Goal: Transaction & Acquisition: Purchase product/service

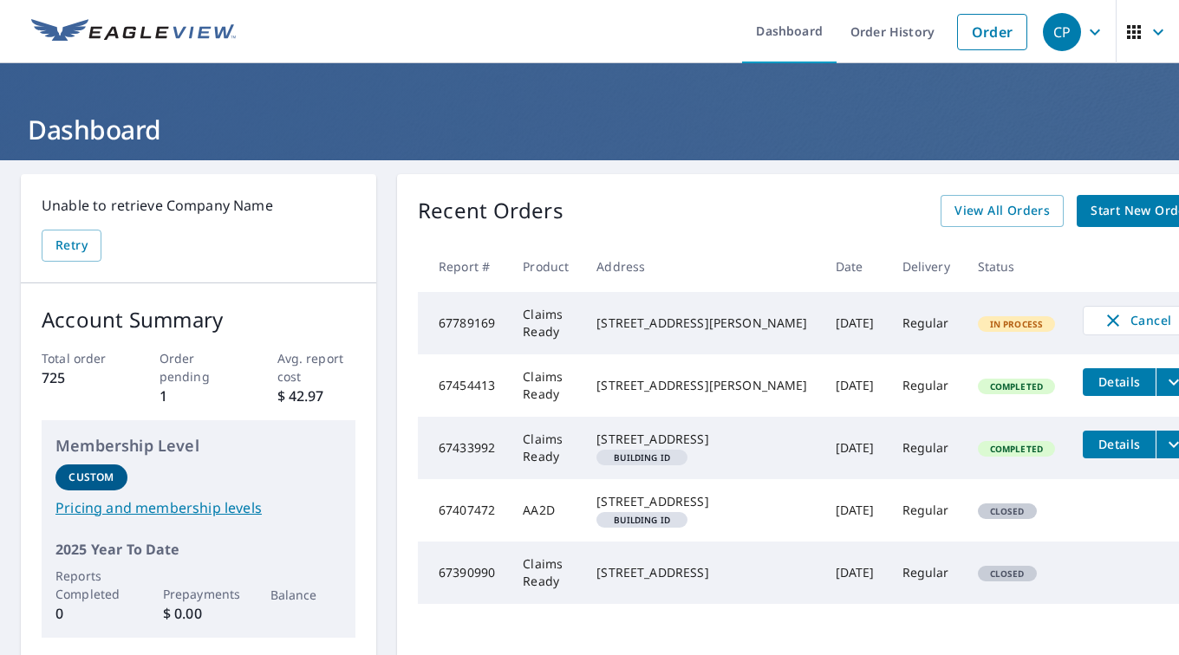
click at [991, 35] on link "Order" at bounding box center [992, 32] width 70 height 36
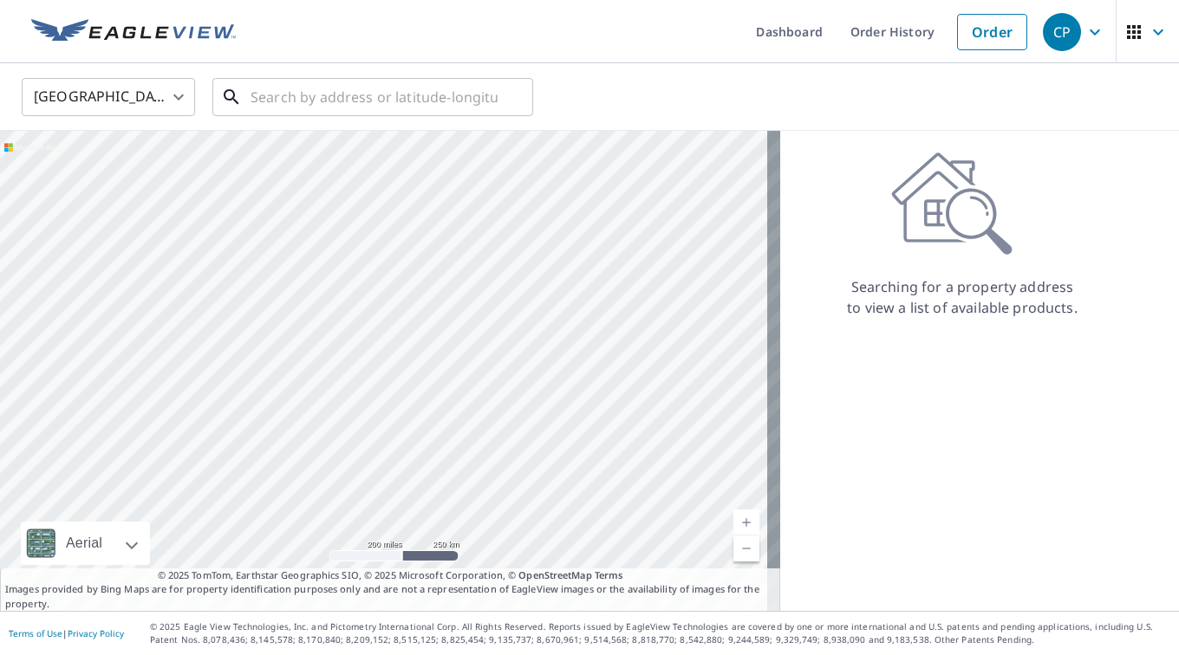
click at [290, 103] on input "text" at bounding box center [374, 97] width 247 height 49
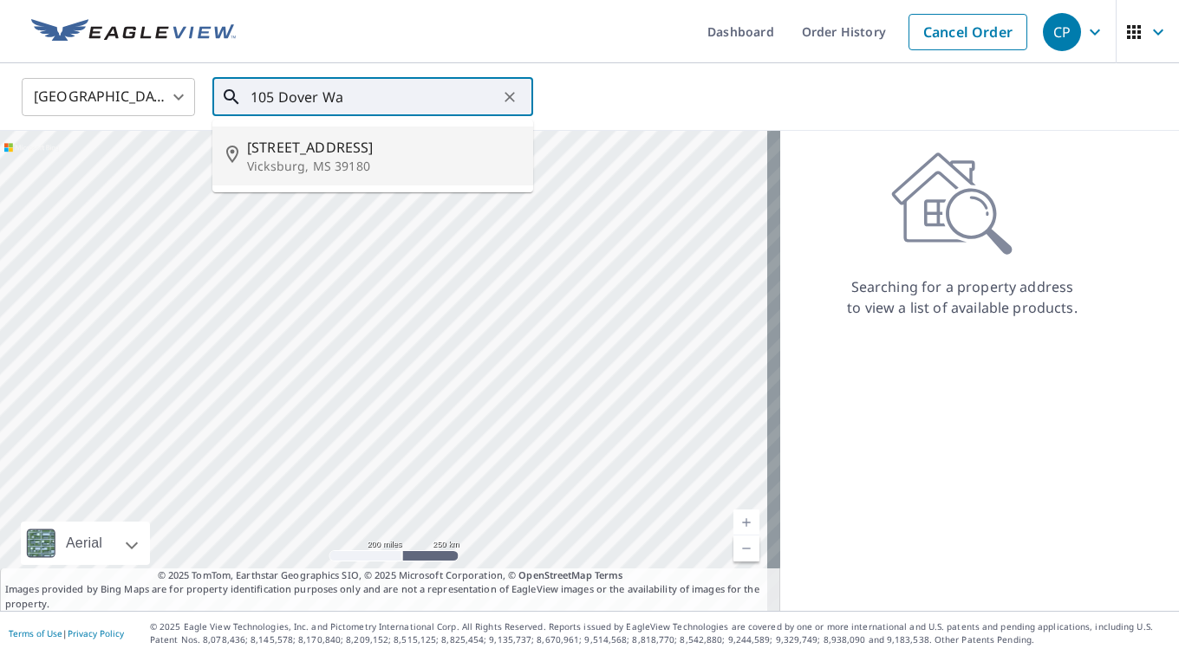
click at [317, 145] on span "[STREET_ADDRESS]" at bounding box center [383, 147] width 272 height 21
type input "[STREET_ADDRESS]"
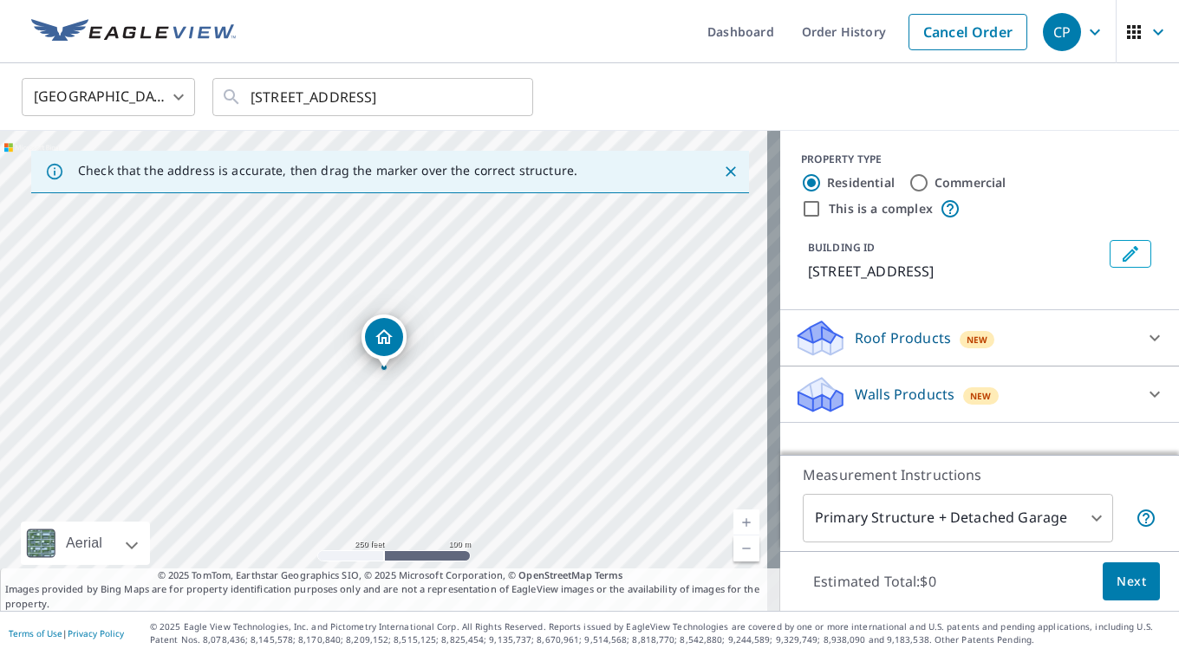
click at [733, 520] on link "Current Level 17, Zoom In" at bounding box center [746, 523] width 26 height 26
click at [733, 520] on link "Current Level 18, Zoom In" at bounding box center [746, 523] width 26 height 26
click at [915, 334] on p "Roof Products" at bounding box center [903, 338] width 96 height 21
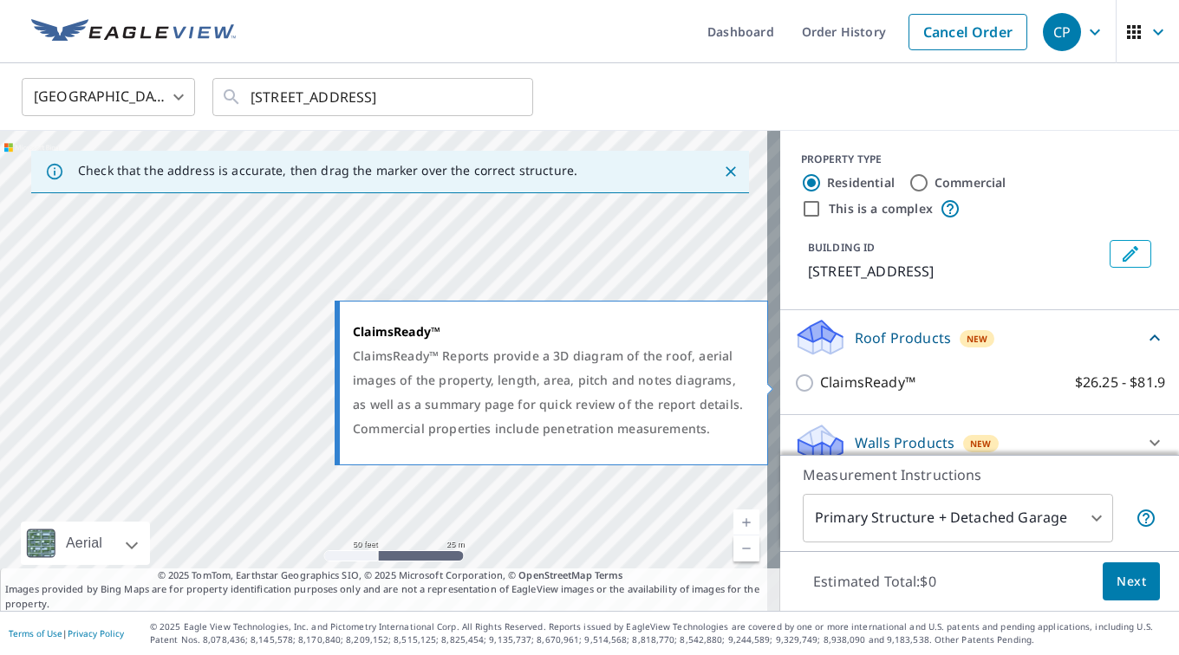
click at [863, 374] on p "ClaimsReady™" at bounding box center [867, 383] width 95 height 22
click at [820, 374] on input "ClaimsReady™ $26.25 - $81.9" at bounding box center [807, 383] width 26 height 21
checkbox input "true"
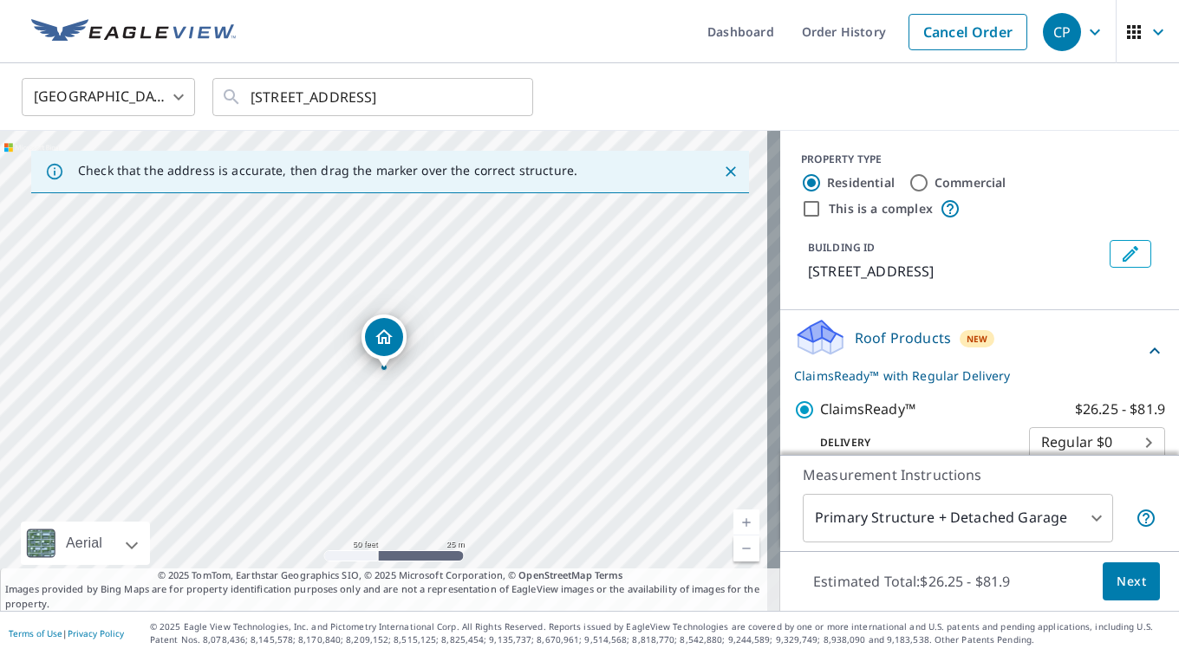
click at [1118, 566] on button "Next" at bounding box center [1131, 582] width 57 height 39
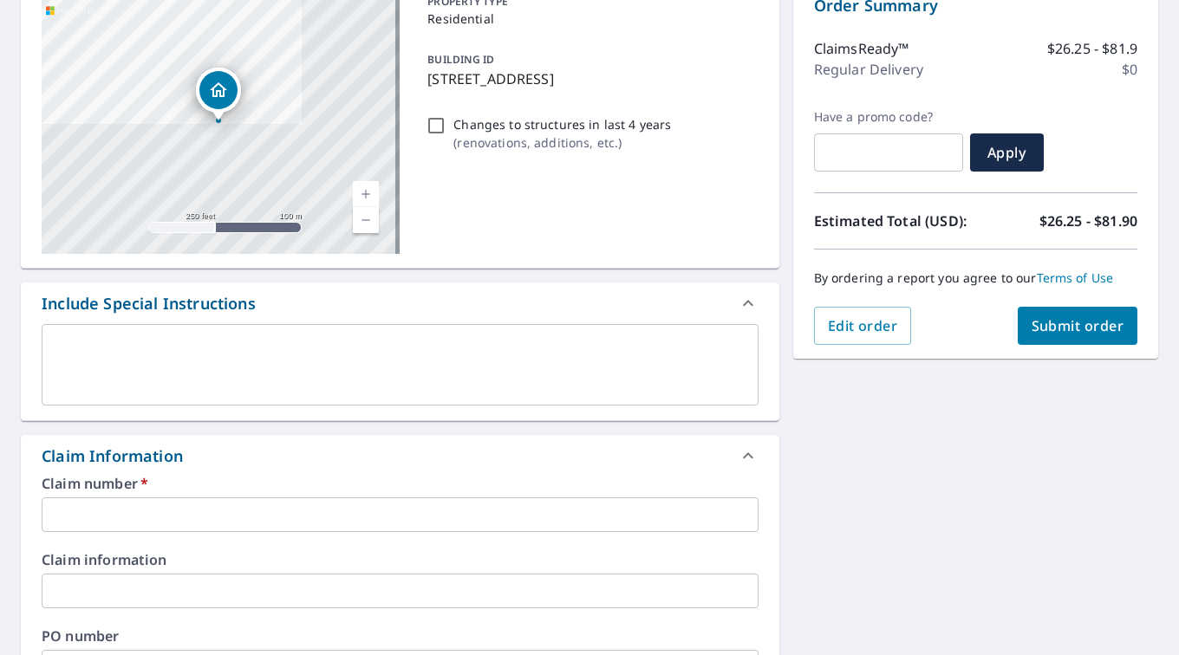
scroll to position [209, 0]
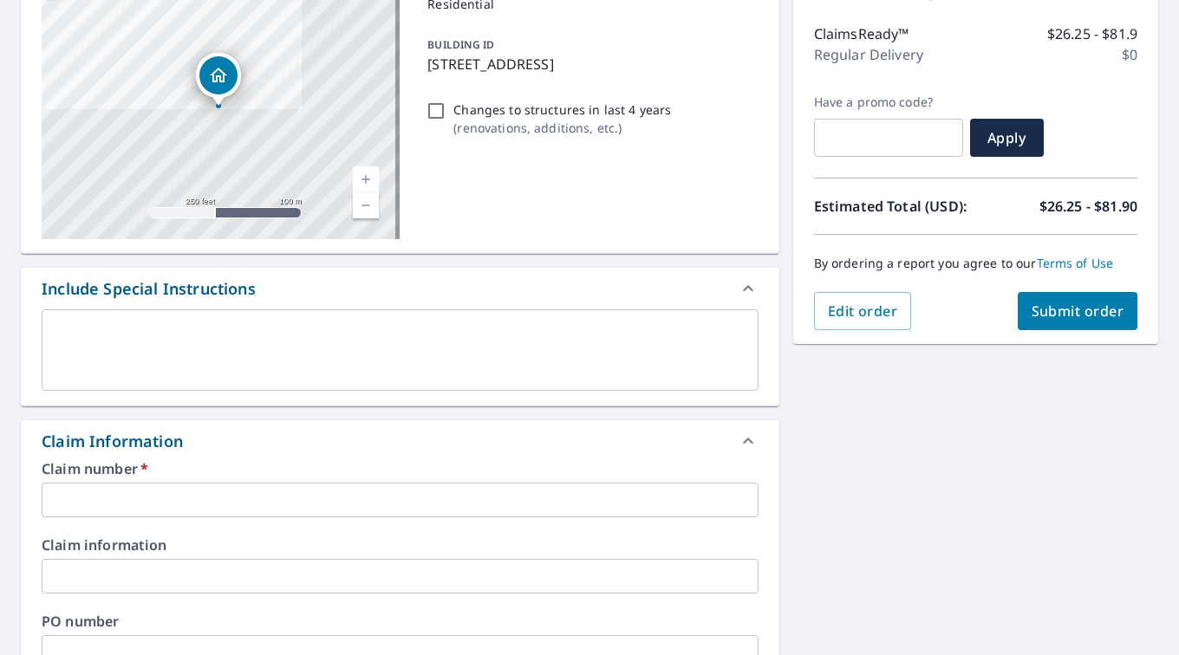
click at [180, 505] on input "text" at bounding box center [400, 500] width 717 height 35
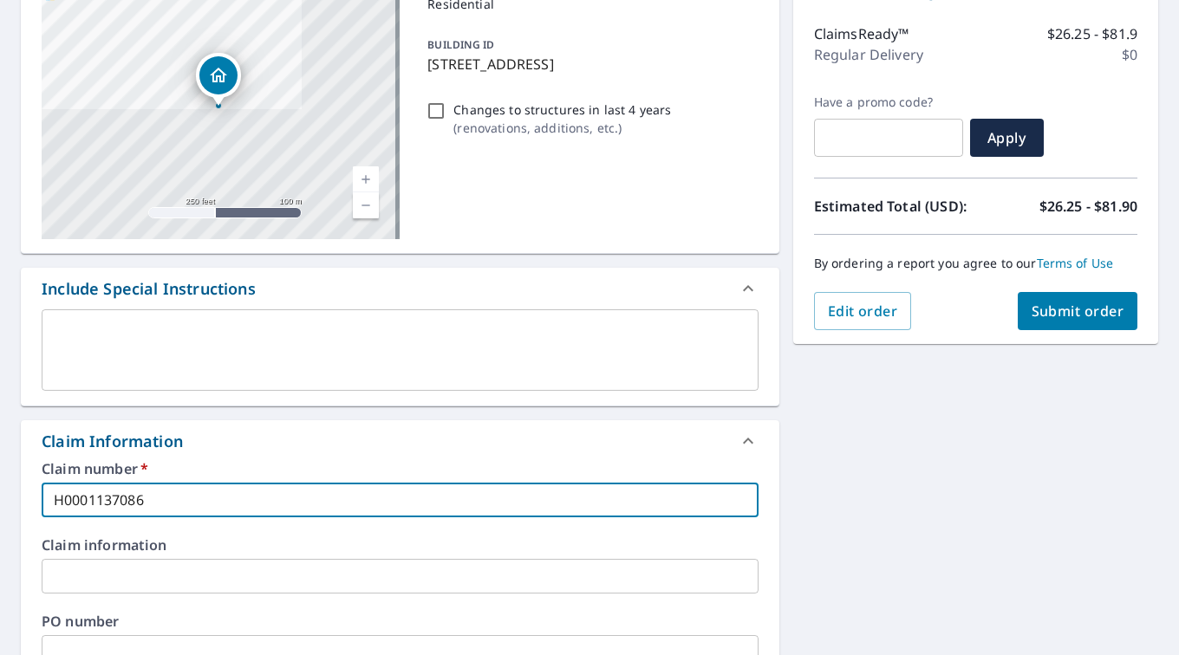
type input "H0001137086"
click at [1050, 312] on span "Submit order" at bounding box center [1078, 311] width 93 height 19
